Goal: Information Seeking & Learning: Learn about a topic

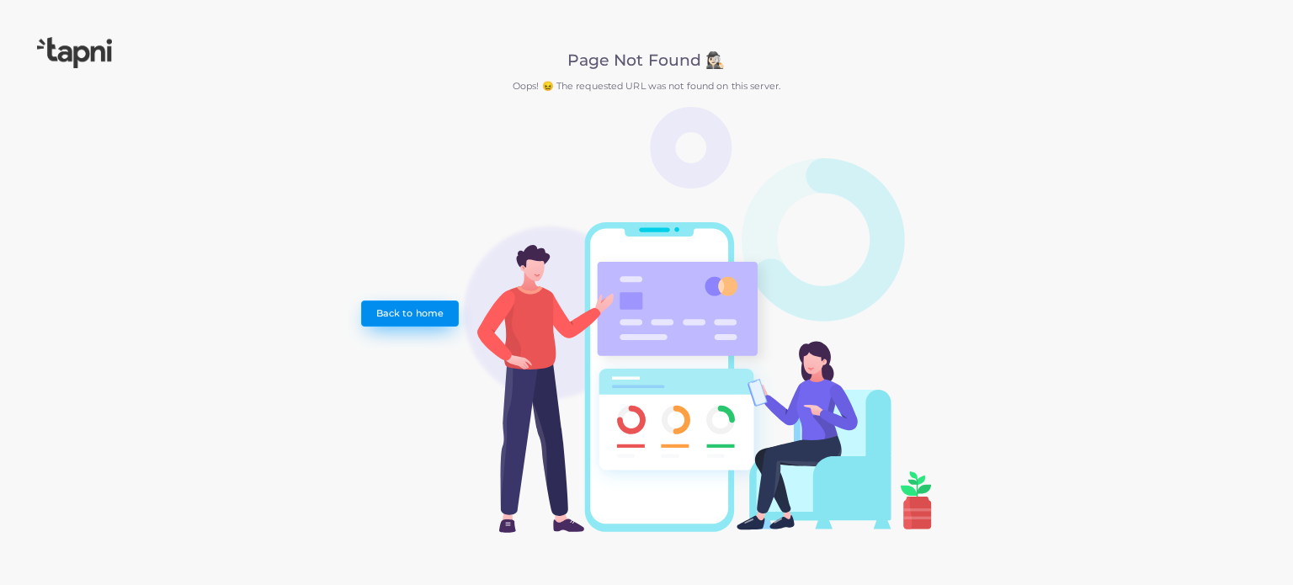
click at [411, 307] on link "Back to home" at bounding box center [409, 313] width 97 height 25
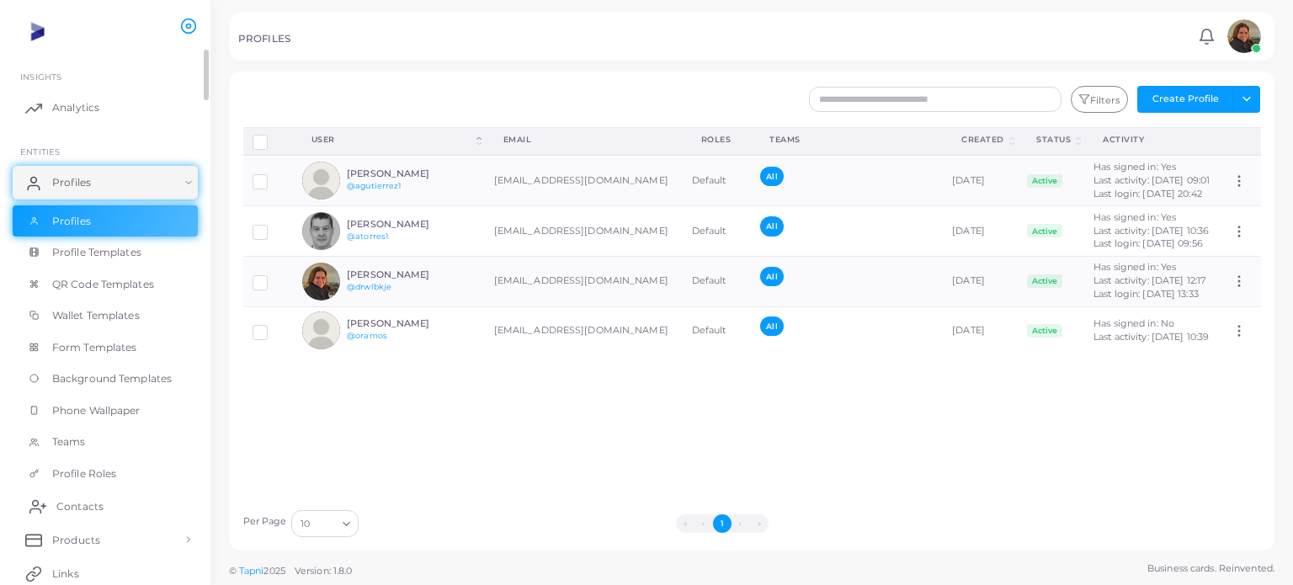
click at [66, 512] on span "Contacts" at bounding box center [79, 506] width 47 height 15
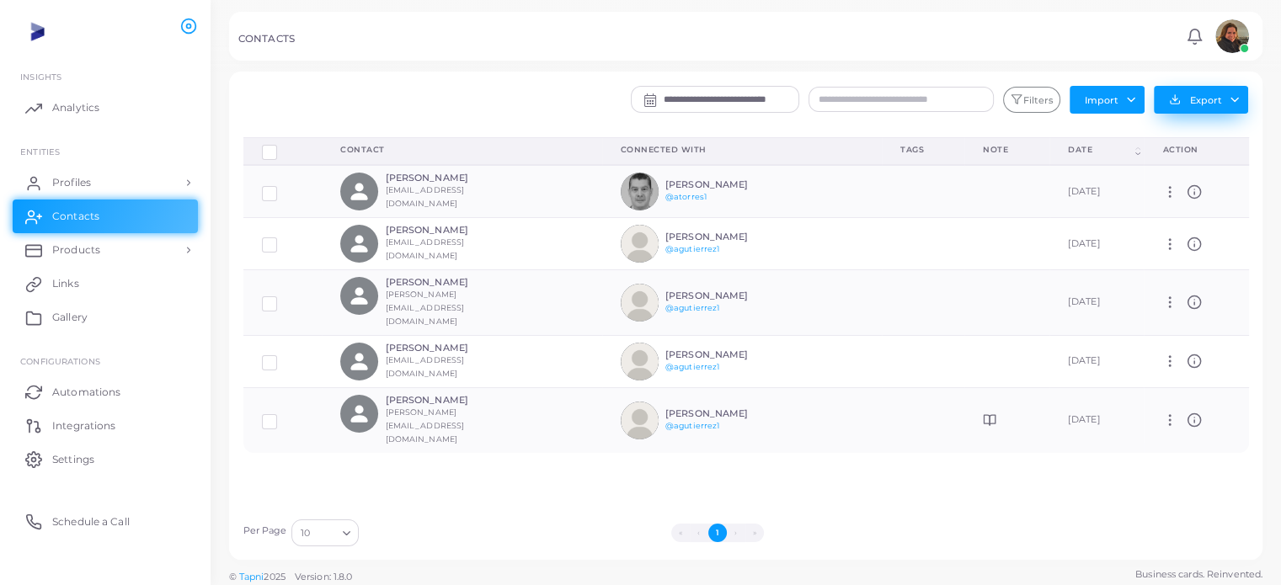
click at [1233, 102] on button "Export" at bounding box center [1201, 100] width 94 height 28
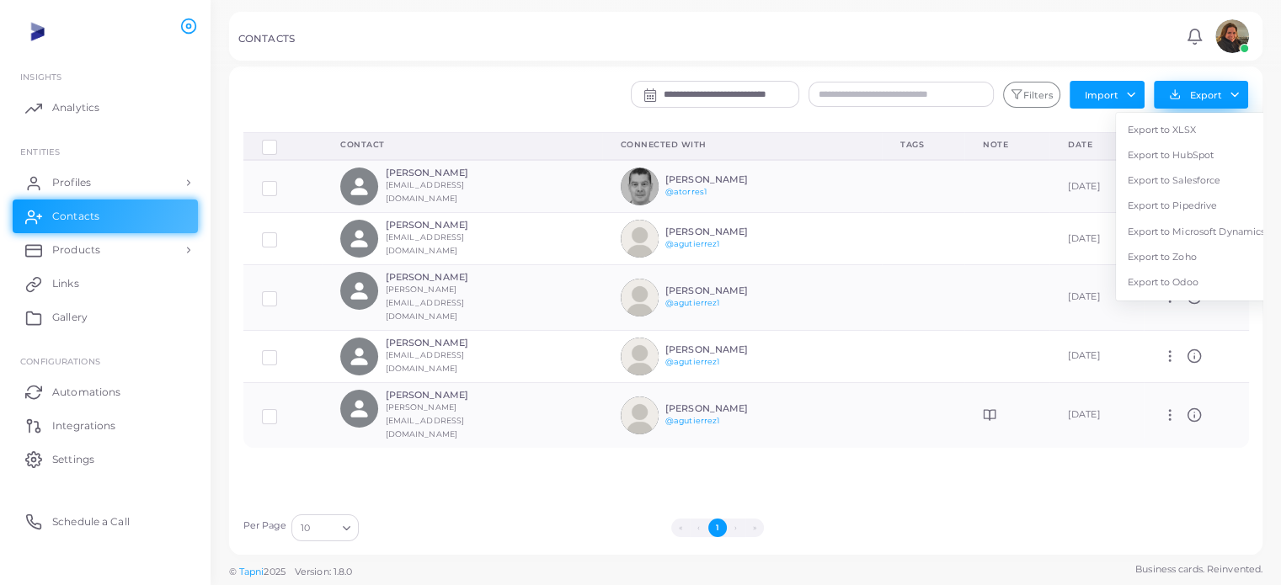
click at [1201, 100] on button "Export" at bounding box center [1201, 95] width 94 height 28
click at [120, 180] on link "Profiles" at bounding box center [105, 183] width 185 height 34
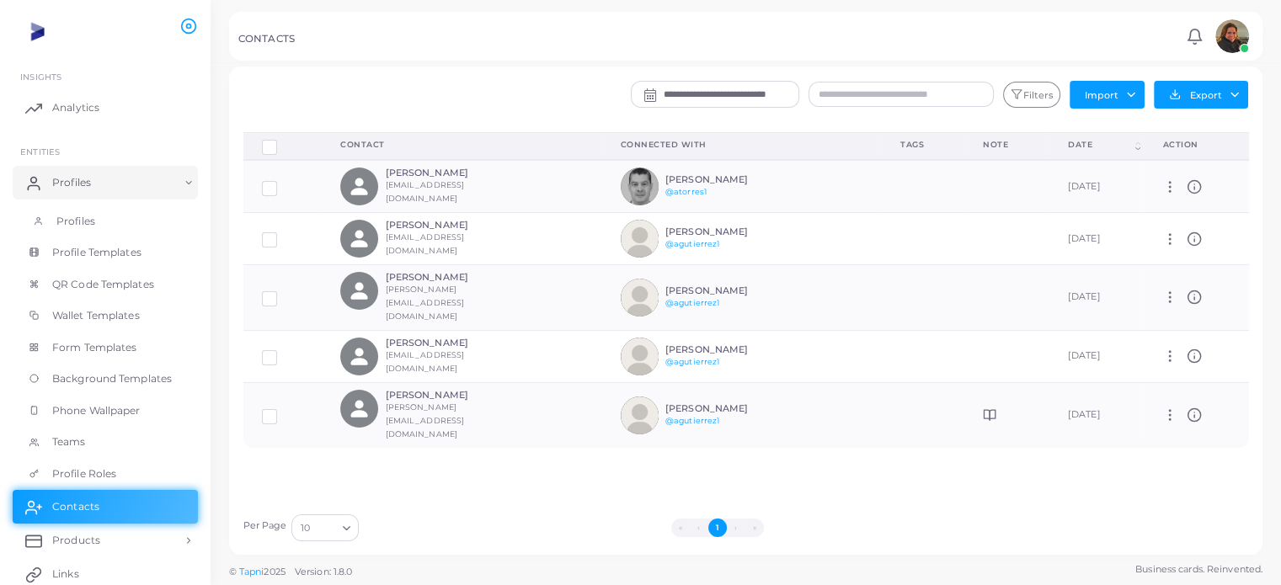
click at [132, 220] on link "Profiles" at bounding box center [105, 221] width 185 height 32
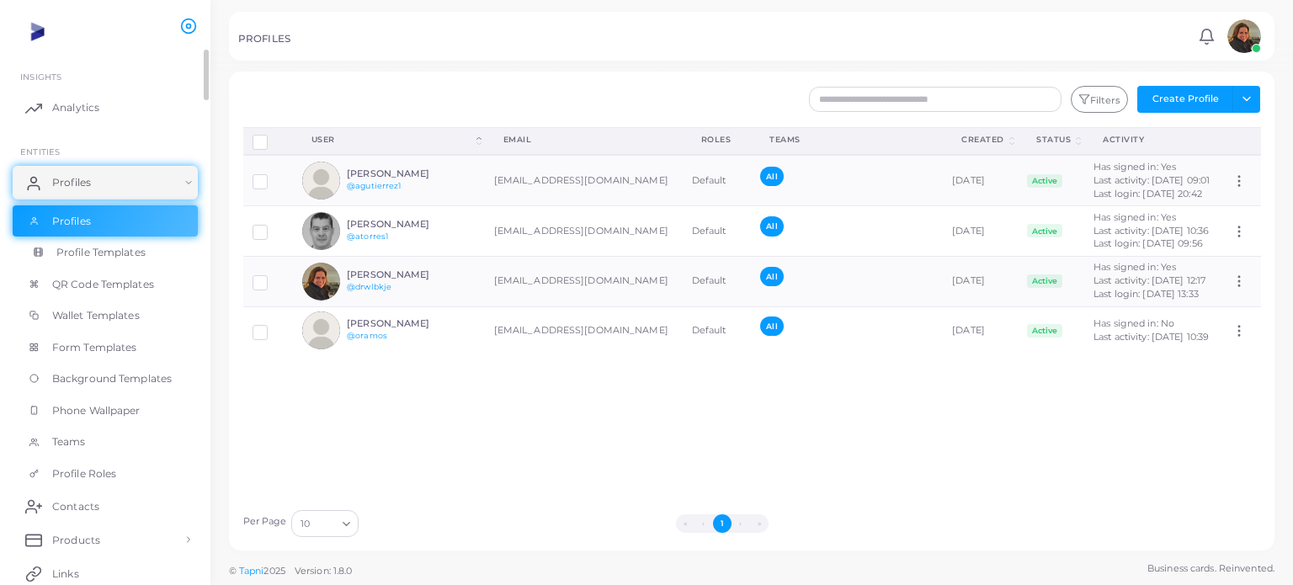
click at [116, 252] on span "Profile Templates" at bounding box center [100, 252] width 89 height 15
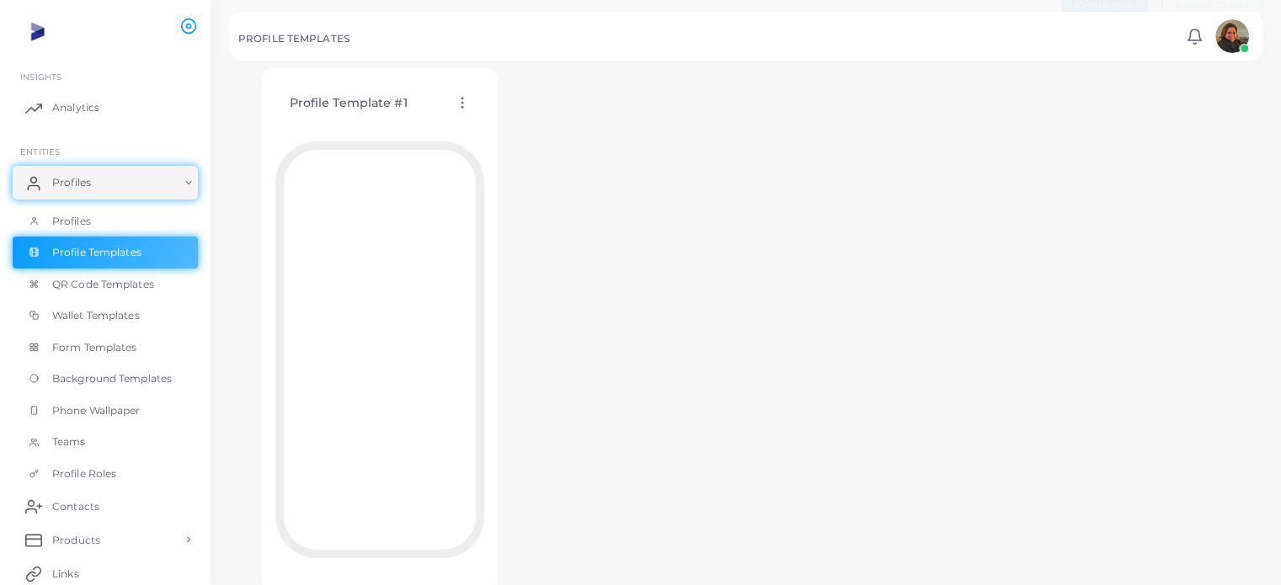
scroll to position [80, 0]
click at [88, 100] on span "Analytics" at bounding box center [79, 107] width 47 height 15
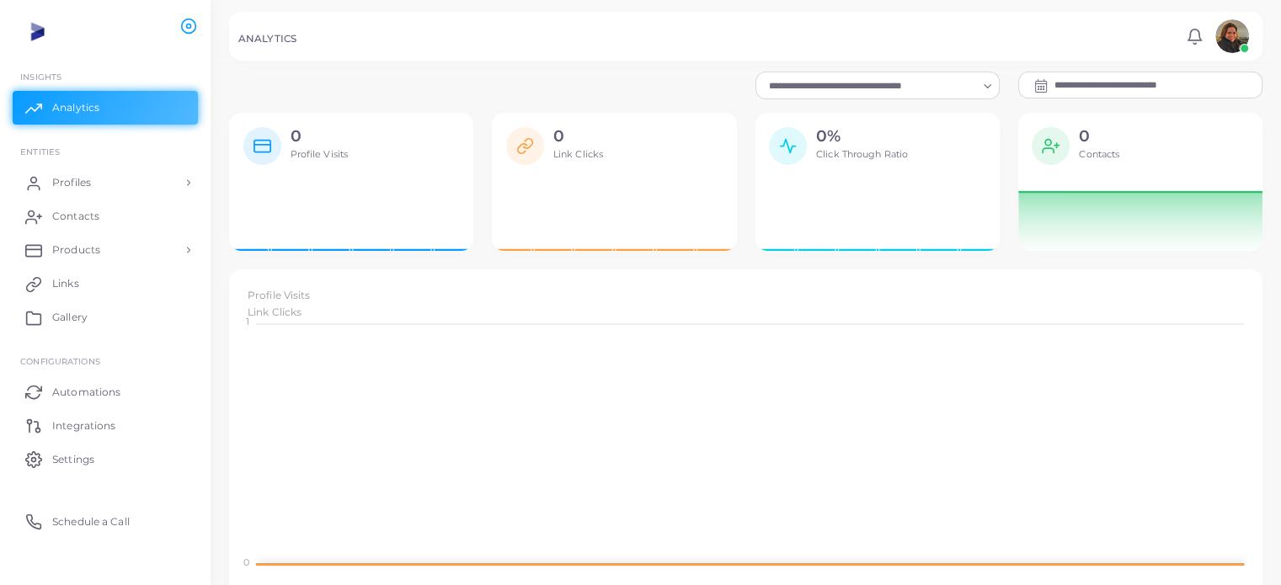
scroll to position [13, 13]
click at [1086, 84] on input "**********" at bounding box center [1157, 84] width 207 height 25
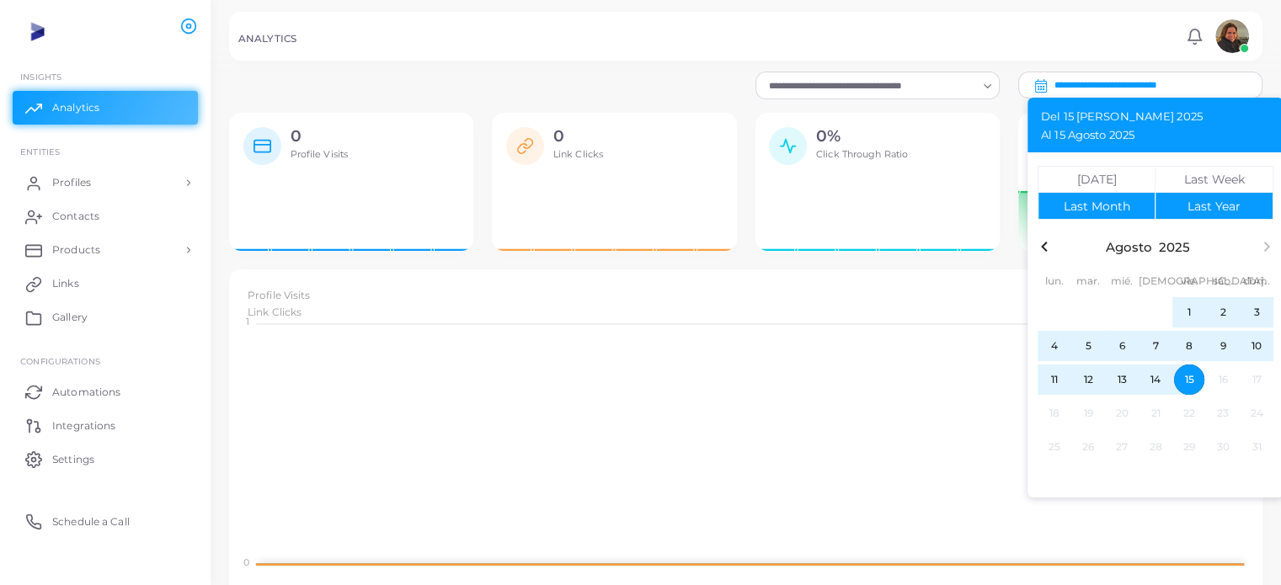
click at [1186, 211] on div "button" at bounding box center [1213, 206] width 117 height 26
type input "**********"
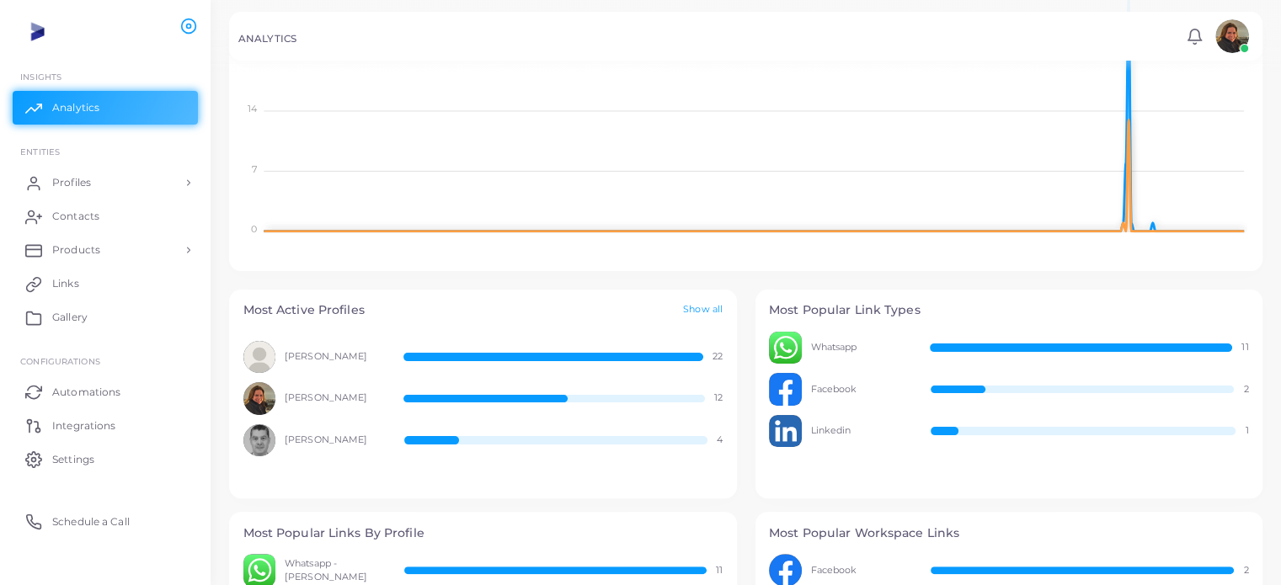
scroll to position [335, 0]
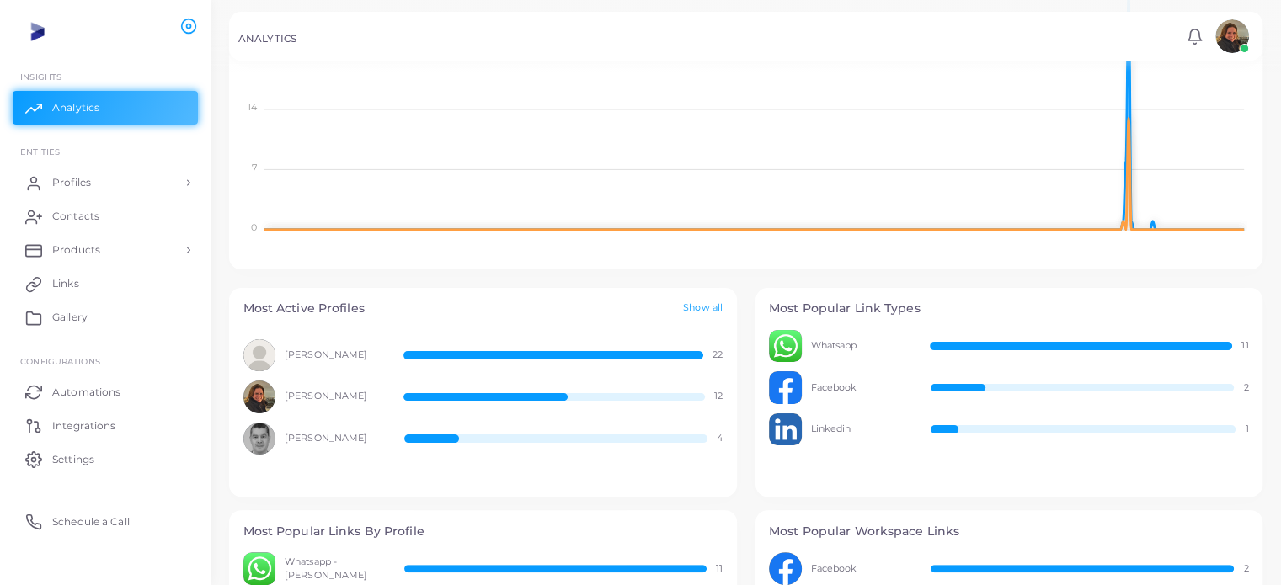
click at [821, 400] on div "Facebook 2" at bounding box center [1009, 387] width 480 height 33
click at [825, 395] on div "Facebook 2" at bounding box center [1009, 387] width 480 height 33
click at [829, 388] on span "Facebook" at bounding box center [861, 387] width 101 height 13
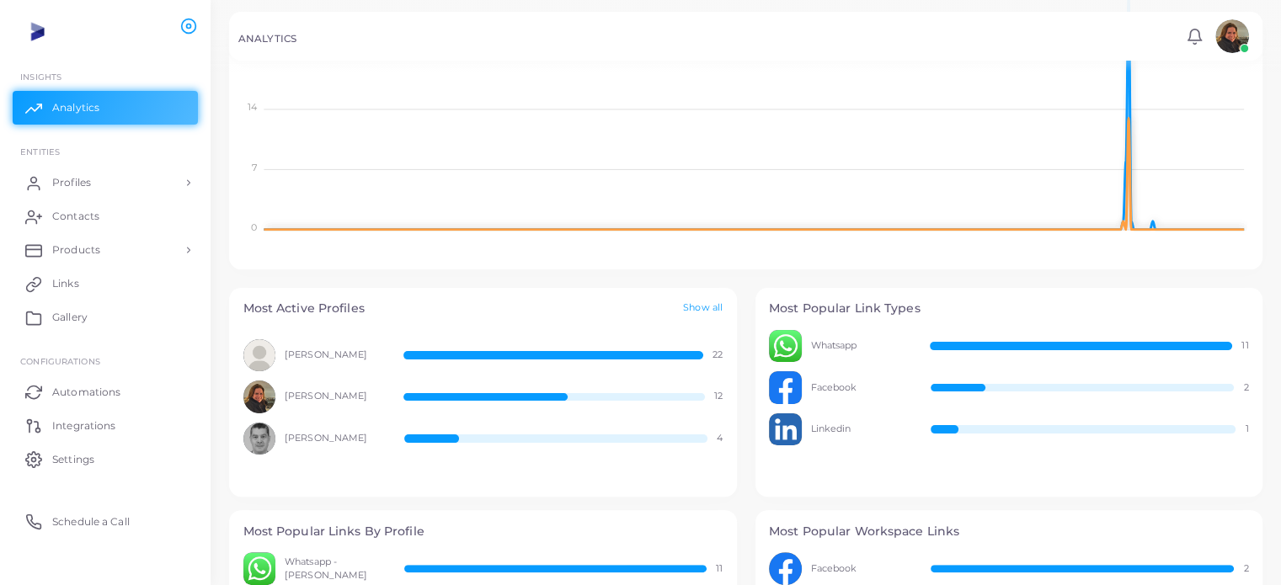
click at [853, 344] on span "Whatsapp" at bounding box center [861, 345] width 101 height 13
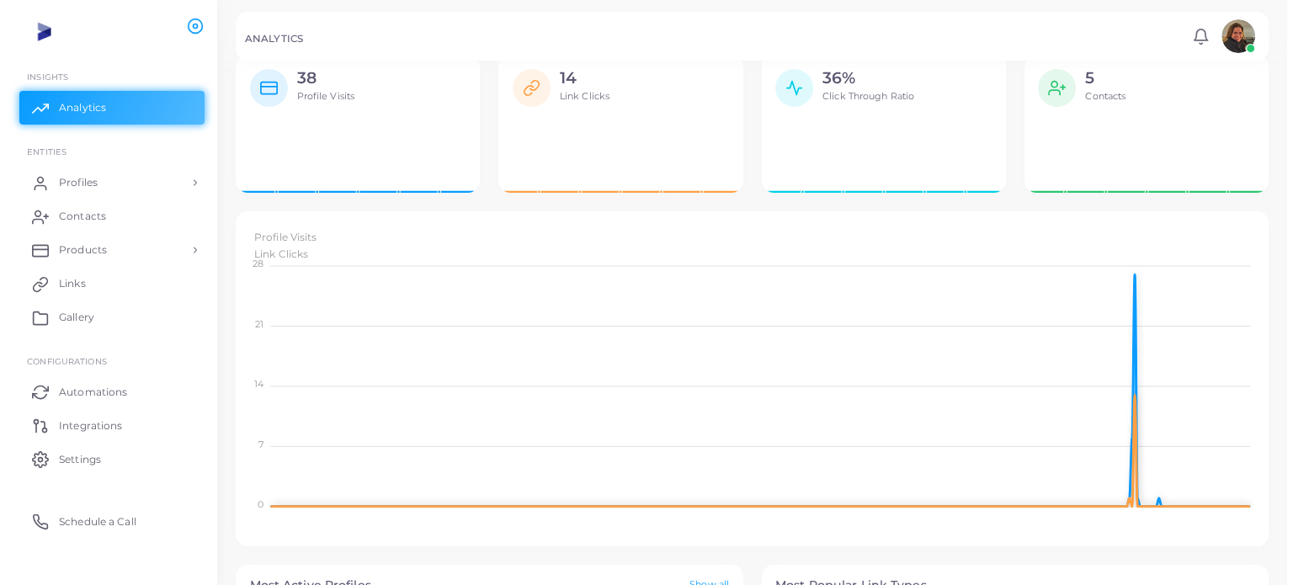
scroll to position [0, 0]
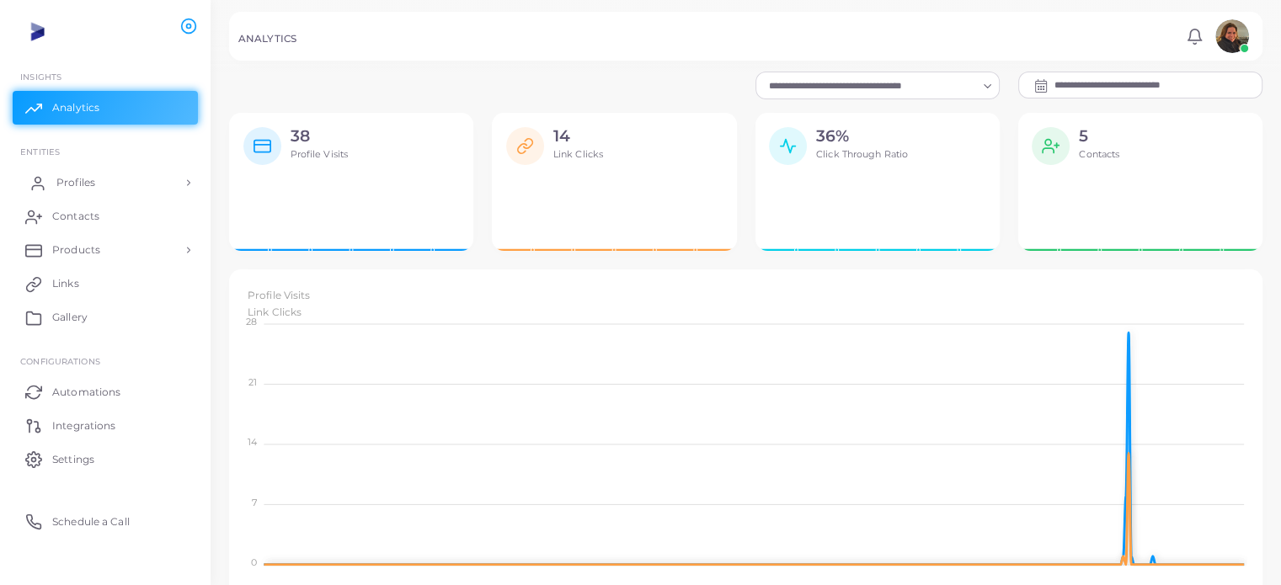
click at [136, 176] on link "Profiles" at bounding box center [105, 183] width 185 height 34
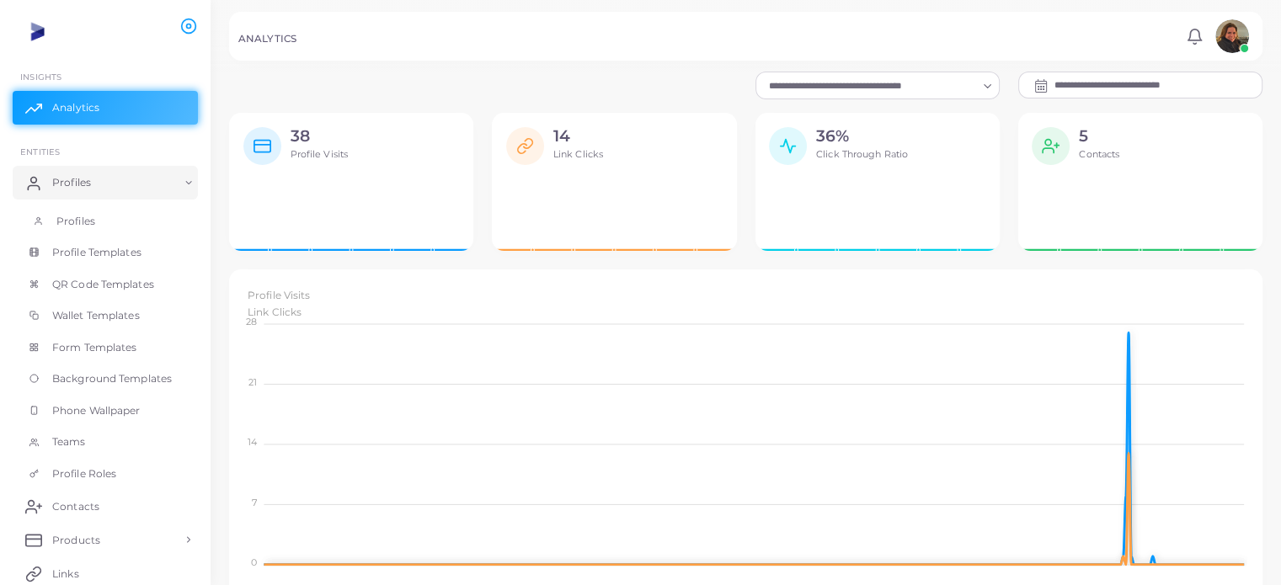
click at [131, 218] on link "Profiles" at bounding box center [105, 221] width 185 height 32
